Goal: Task Accomplishment & Management: Complete application form

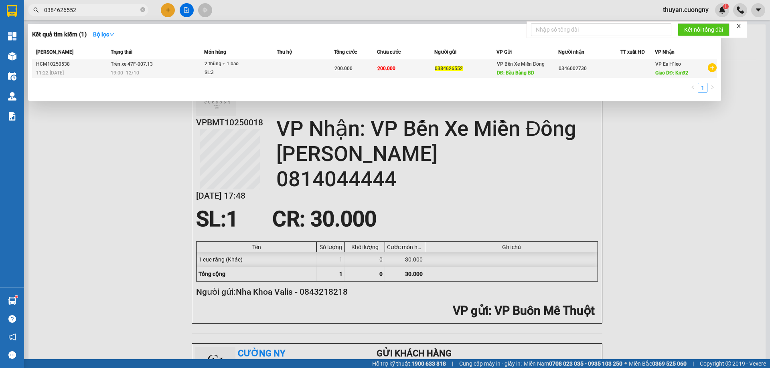
type input "0384626552"
click at [131, 75] on span "19:00 [DATE]" at bounding box center [125, 73] width 28 height 6
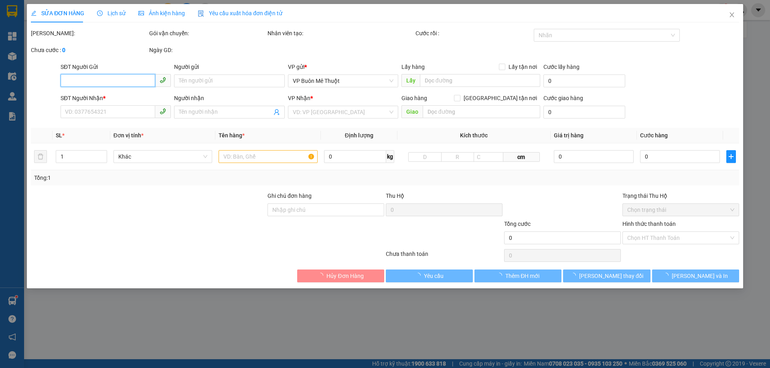
type input "0384626552"
type input "Bàu Bàng BD"
type input "0346002730"
type input "Km92"
type input "200.000"
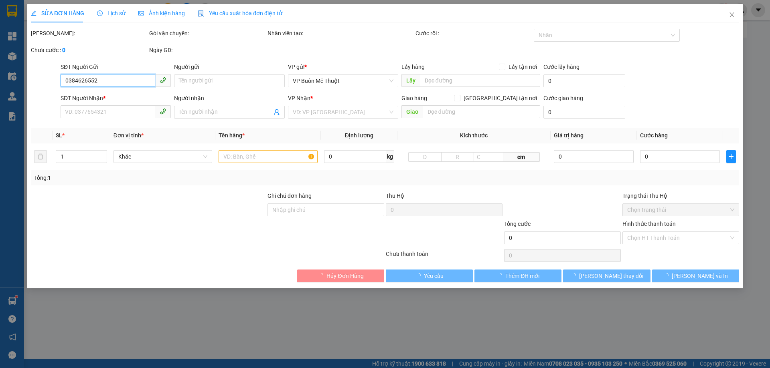
type input "200.000"
